Goal: Communication & Community: Answer question/provide support

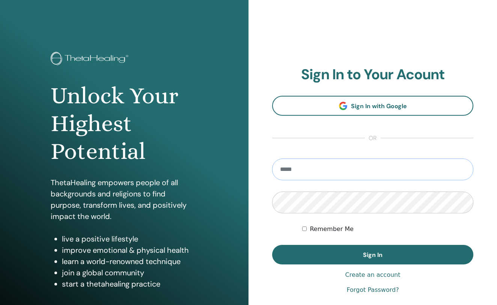
type input "**********"
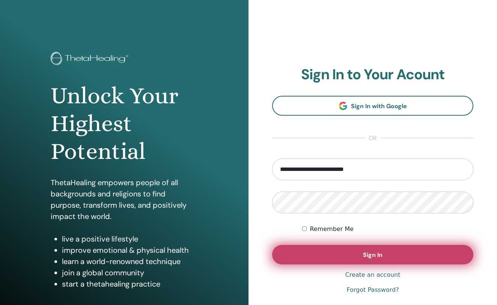
click at [335, 248] on button "Sign In" at bounding box center [372, 255] width 201 height 20
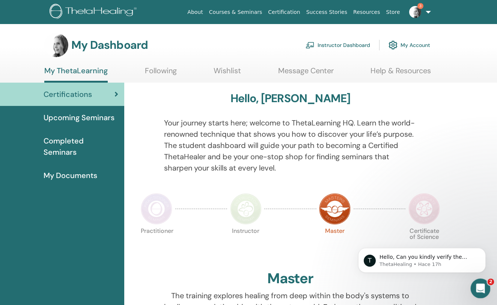
click at [487, 282] on div "Abrir Intercom Messenger" at bounding box center [479, 287] width 25 height 25
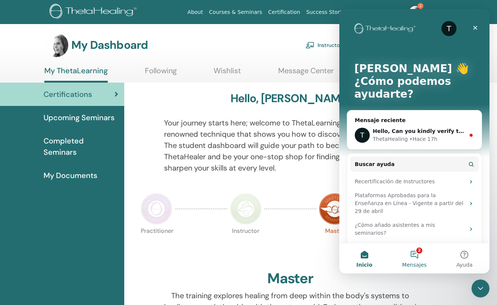
click at [418, 255] on button "2 Mensajes" at bounding box center [415, 258] width 50 height 30
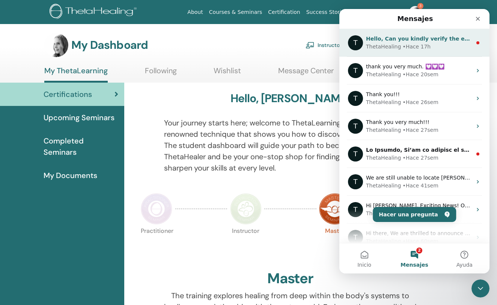
click at [426, 45] on div "• Hace 17h" at bounding box center [417, 47] width 28 height 8
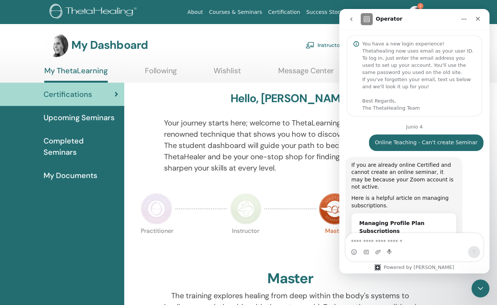
click at [325, 48] on link "Instructor Dashboard" at bounding box center [338, 45] width 65 height 17
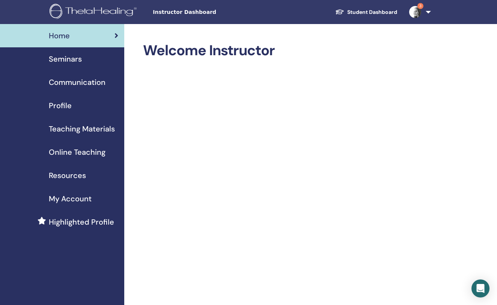
click at [71, 62] on span "Seminars" at bounding box center [65, 58] width 33 height 11
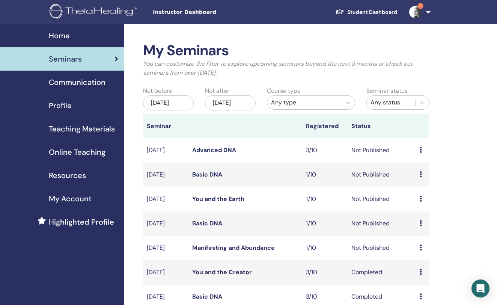
click at [420, 152] on icon at bounding box center [421, 150] width 2 height 6
click at [418, 181] on link "Attendees" at bounding box center [423, 181] width 29 height 8
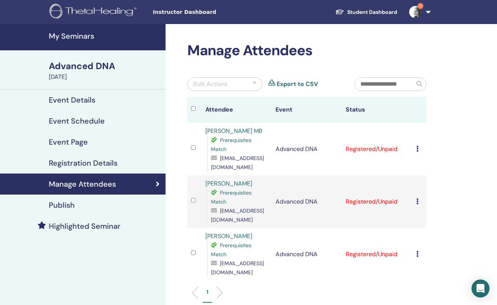
click at [416, 149] on td "Cancel Registration Do not auto-certify Mark as Paid Mark as Unpaid Mark as Abs…" at bounding box center [420, 149] width 14 height 53
click at [416, 147] on td "Cancel Registration Do not auto-certify Mark as Paid Mark as Unpaid Mark as Abs…" at bounding box center [420, 149] width 14 height 53
click at [417, 148] on icon at bounding box center [418, 149] width 2 height 6
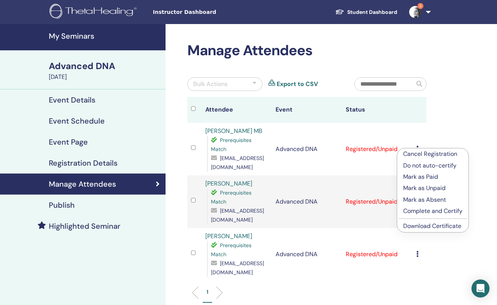
click at [431, 225] on link "Download Certificate" at bounding box center [432, 226] width 58 height 8
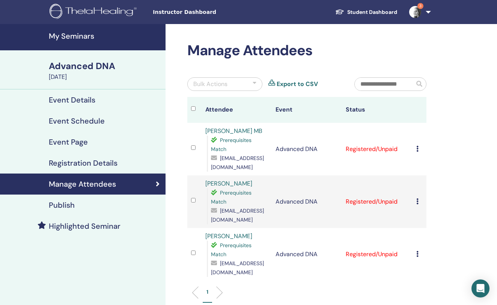
click at [416, 200] on td "Cancel Registration Do not auto-certify Mark as Paid Mark as Unpaid Mark as Abs…" at bounding box center [420, 201] width 14 height 53
click at [417, 201] on icon at bounding box center [418, 201] width 2 height 6
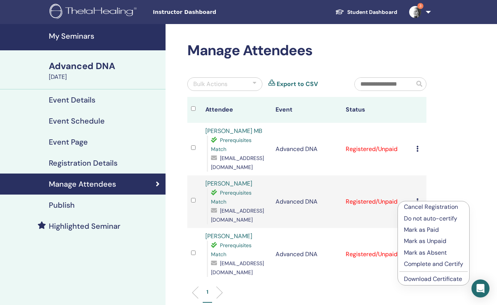
click at [425, 276] on link "Download Certificate" at bounding box center [433, 279] width 58 height 8
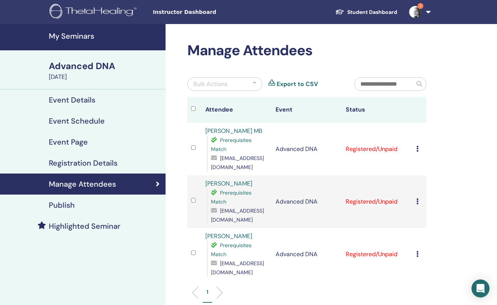
click at [419, 257] on icon at bounding box center [418, 254] width 2 height 6
click at [460, 176] on div "Manage Attendees Bulk Actions Export to CSV Attendee Event Status Carla MB Prer…" at bounding box center [332, 219] width 332 height 391
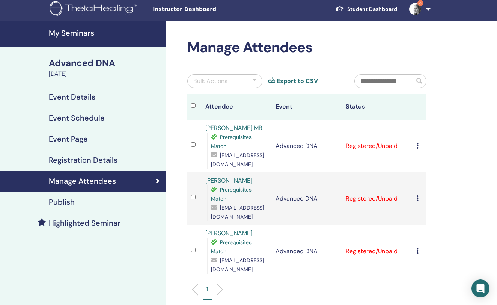
click at [419, 256] on div "Cancel Registration Do not auto-certify Mark as Paid Mark as Unpaid Mark as Abs…" at bounding box center [420, 251] width 6 height 9
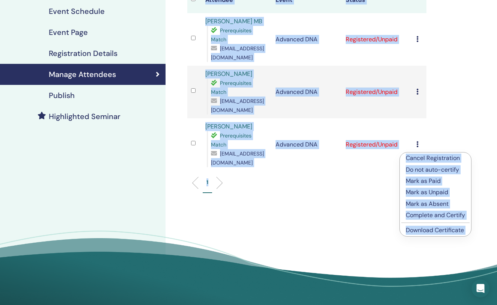
drag, startPoint x: 447, startPoint y: 215, endPoint x: 454, endPoint y: 324, distance: 108.8
click at [454, 195] on html "Instructor Dashboard Student Dashboard 3 AP Adriana Padilla Vázquez My ThetaLea…" at bounding box center [248, 42] width 497 height 305
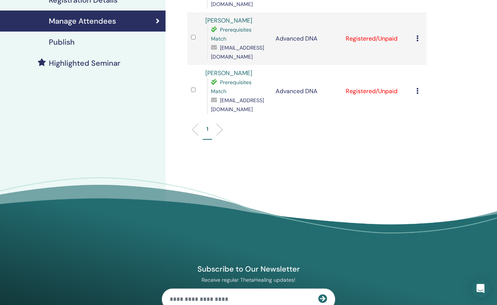
click at [422, 207] on footer "Subscribe to Our Newsletter Receive regular ThetaHealing updates! Theta Healing…" at bounding box center [248, 306] width 497 height 258
click at [418, 94] on icon at bounding box center [418, 91] width 2 height 6
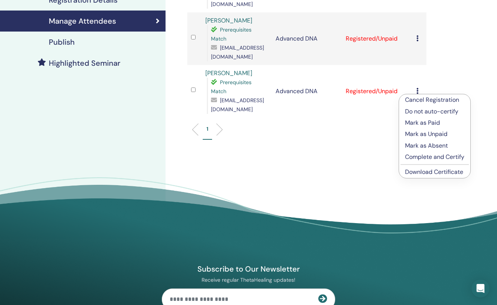
click at [412, 172] on link "Download Certificate" at bounding box center [434, 172] width 58 height 8
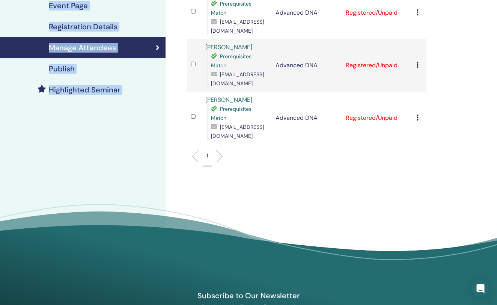
drag, startPoint x: 444, startPoint y: 0, endPoint x: 444, endPoint y: -18, distance: 18.8
click at [444, 0] on html "Instructor Dashboard Student Dashboard 3 AP Adriana Padilla Vázquez My ThetaLea…" at bounding box center [248, 16] width 497 height 305
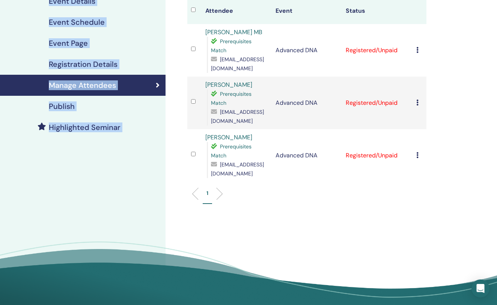
click at [441, 41] on div "Manage Attendees Bulk Actions Export to CSV Attendee Event Status Carla MB Prer…" at bounding box center [332, 120] width 332 height 391
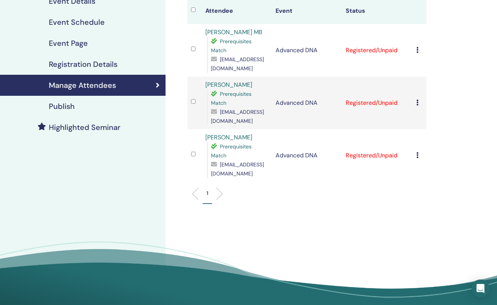
click at [417, 51] on icon at bounding box center [418, 50] width 2 height 6
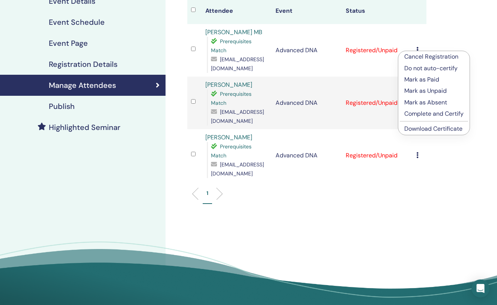
click at [428, 113] on p "Complete and Certify" at bounding box center [434, 113] width 59 height 9
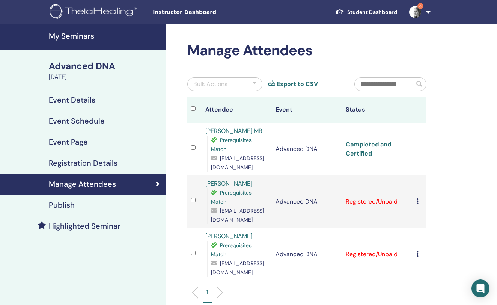
scroll to position [99, 0]
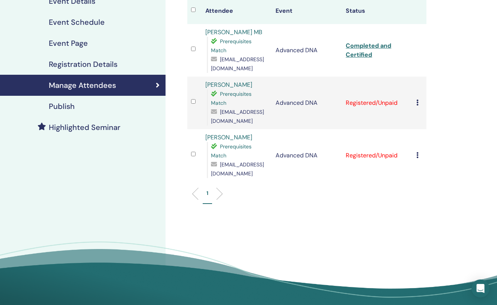
click at [417, 104] on icon at bounding box center [418, 103] width 2 height 6
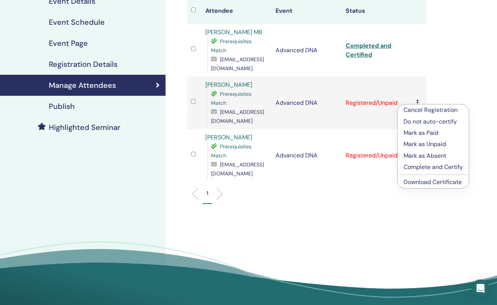
click at [426, 163] on p "Complete and Certify" at bounding box center [433, 167] width 59 height 9
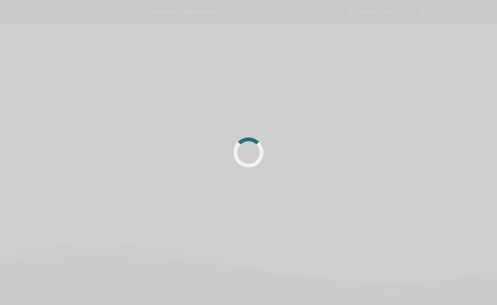
scroll to position [99, 0]
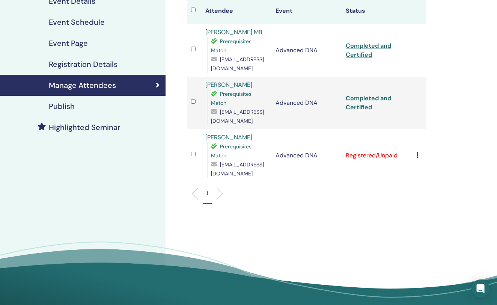
click at [416, 161] on td "Cancel Registration Do not auto-certify Mark as Paid Mark as Unpaid Mark as Abs…" at bounding box center [420, 155] width 14 height 53
click at [417, 160] on div "Cancel Registration Do not auto-certify Mark as Paid Mark as Unpaid Mark as Abs…" at bounding box center [420, 155] width 6 height 9
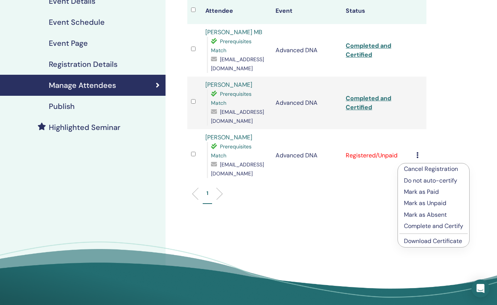
click at [419, 222] on p "Complete and Certify" at bounding box center [433, 226] width 59 height 9
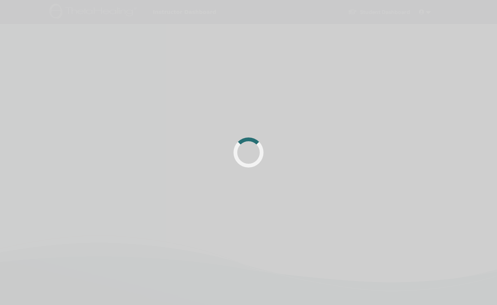
scroll to position [99, 0]
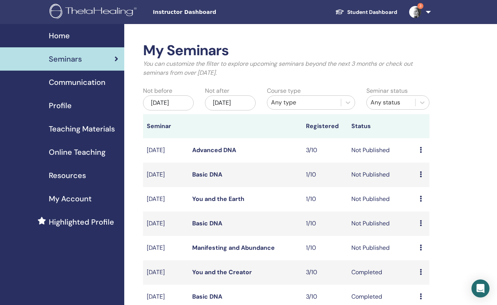
click at [372, 182] on td "Not Published" at bounding box center [382, 175] width 68 height 24
click at [368, 177] on td "Not Published" at bounding box center [382, 175] width 68 height 24
click at [211, 177] on link "Basic DNA" at bounding box center [207, 175] width 30 height 8
click at [421, 177] on icon at bounding box center [421, 174] width 2 height 6
click at [419, 204] on link "Attendees" at bounding box center [423, 207] width 29 height 8
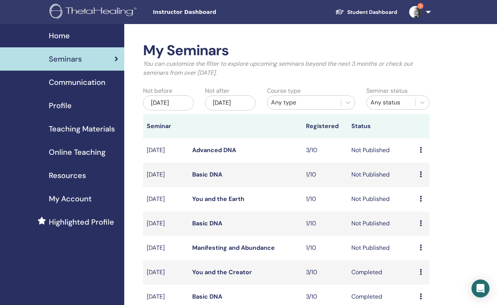
click at [358, 224] on td "Not Published" at bounding box center [382, 224] width 68 height 24
click at [417, 225] on td "Preview Edit Attendees Cancel" at bounding box center [423, 224] width 14 height 24
click at [423, 227] on div "Preview Edit Attendees Cancel" at bounding box center [423, 223] width 6 height 9
click at [422, 254] on link "Attendees" at bounding box center [425, 256] width 29 height 8
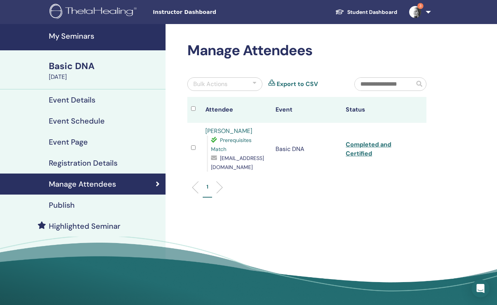
click at [362, 141] on link "Completed and Certified" at bounding box center [368, 149] width 45 height 17
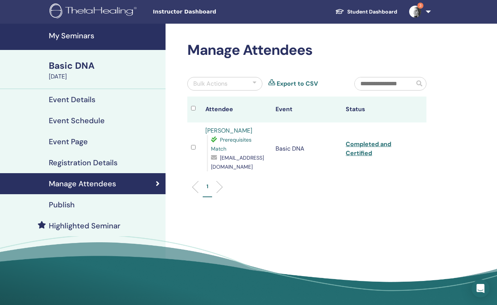
click at [415, 4] on link "3" at bounding box center [418, 12] width 31 height 24
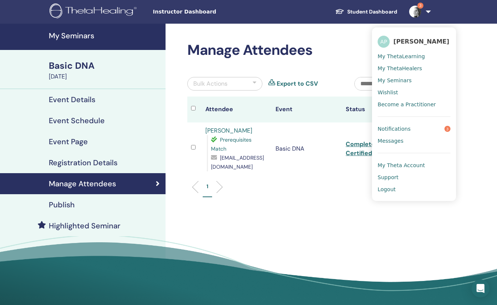
scroll to position [0, 0]
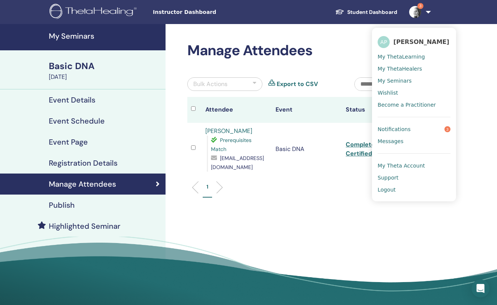
click at [409, 142] on link "Messages" at bounding box center [414, 141] width 73 height 12
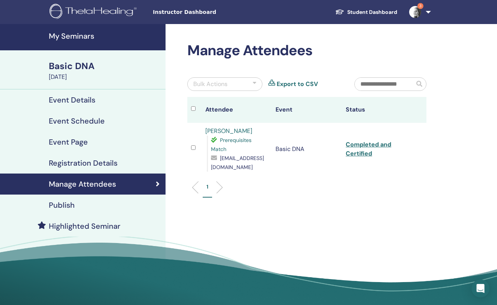
click at [418, 9] on img at bounding box center [416, 12] width 12 height 12
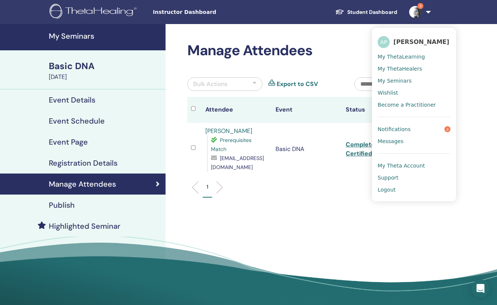
click at [394, 128] on link "Notifications 3" at bounding box center [414, 129] width 73 height 12
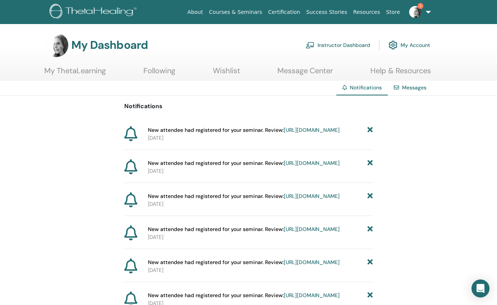
click at [407, 87] on link "Messages" at bounding box center [414, 87] width 24 height 7
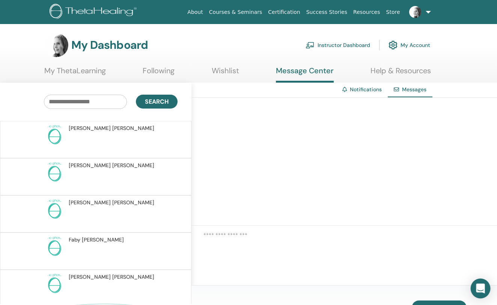
click at [478, 281] on div "Open Intercom Messenger" at bounding box center [481, 289] width 20 height 20
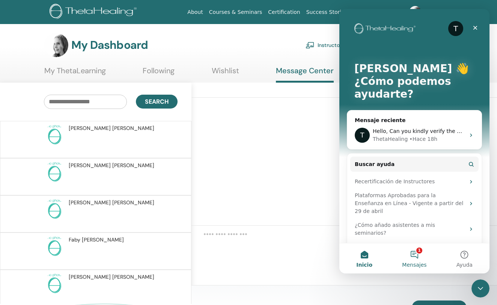
click at [416, 255] on button "1 Mensajes" at bounding box center [415, 258] width 50 height 30
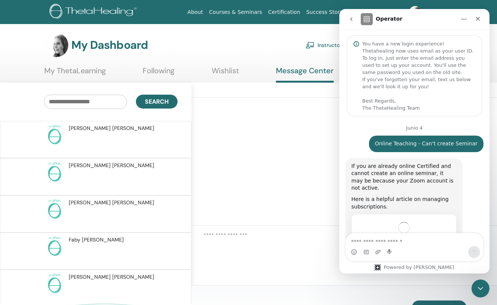
scroll to position [2200, 0]
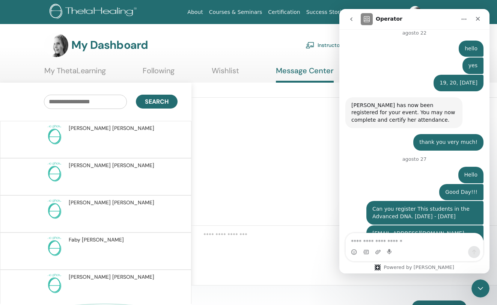
click at [408, 241] on textarea "Escribe un mensaje..." at bounding box center [415, 239] width 138 height 13
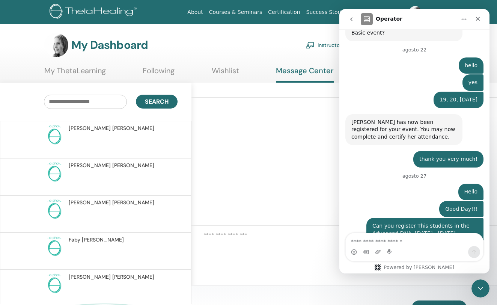
scroll to position [2217, 0]
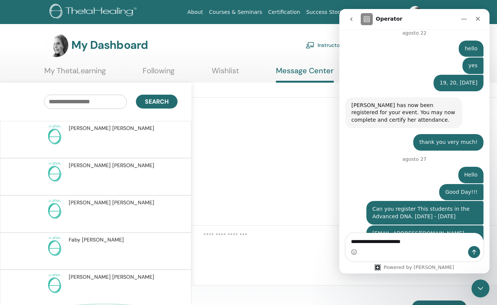
type textarea "**********"
click at [473, 255] on button "Enviar un mensaje…" at bounding box center [474, 252] width 12 height 12
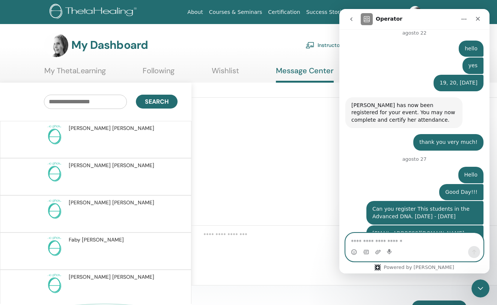
scroll to position [2250, 0]
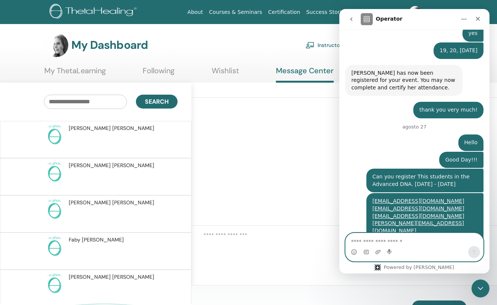
click at [425, 239] on textarea "Escribe un mensaje..." at bounding box center [415, 239] width 138 height 13
type textarea "*********"
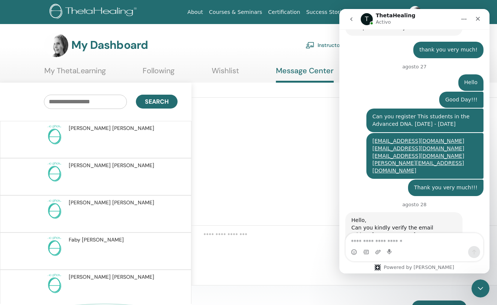
scroll to position [2310, 0]
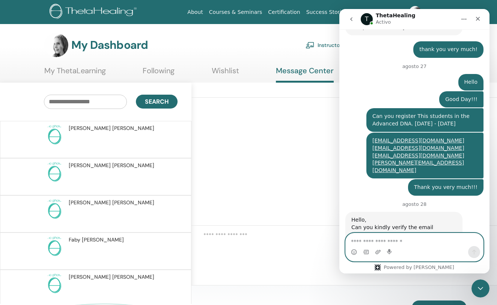
click at [454, 240] on textarea "Escribe un mensaje..." at bounding box center [415, 239] width 138 height 13
type textarea "****"
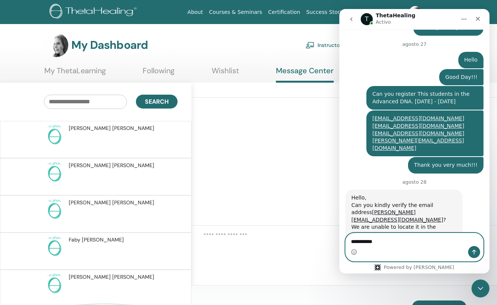
type textarea "**********"
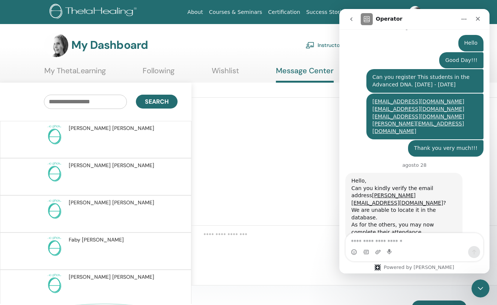
scroll to position [0, 0]
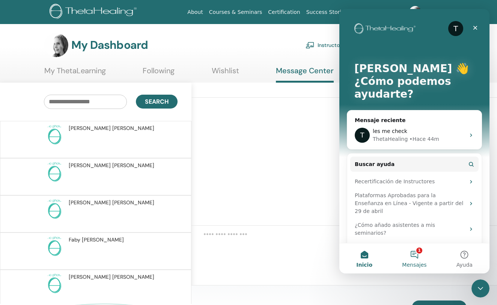
click at [410, 255] on button "1 Mensajes" at bounding box center [415, 258] width 50 height 30
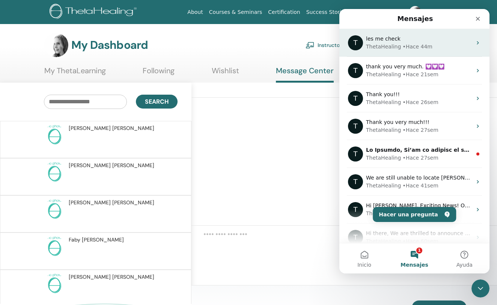
click at [462, 35] on div "les me check" at bounding box center [419, 39] width 106 height 8
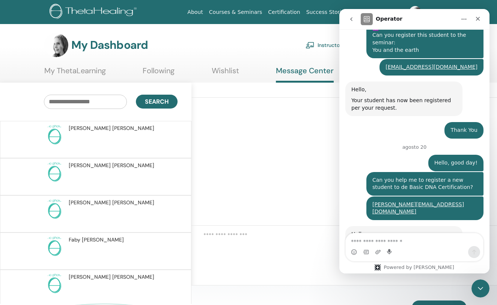
scroll to position [2349, 0]
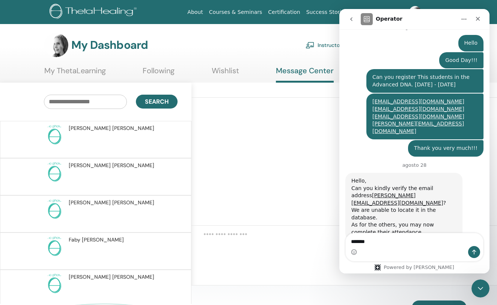
type textarea "********"
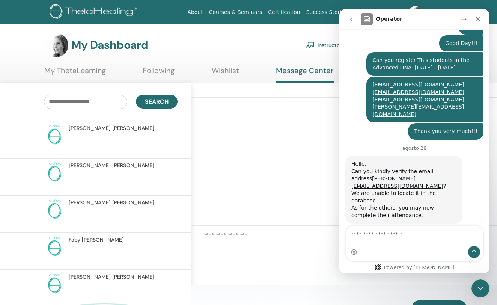
type textarea "**********"
